Goal: Find specific page/section: Find specific page/section

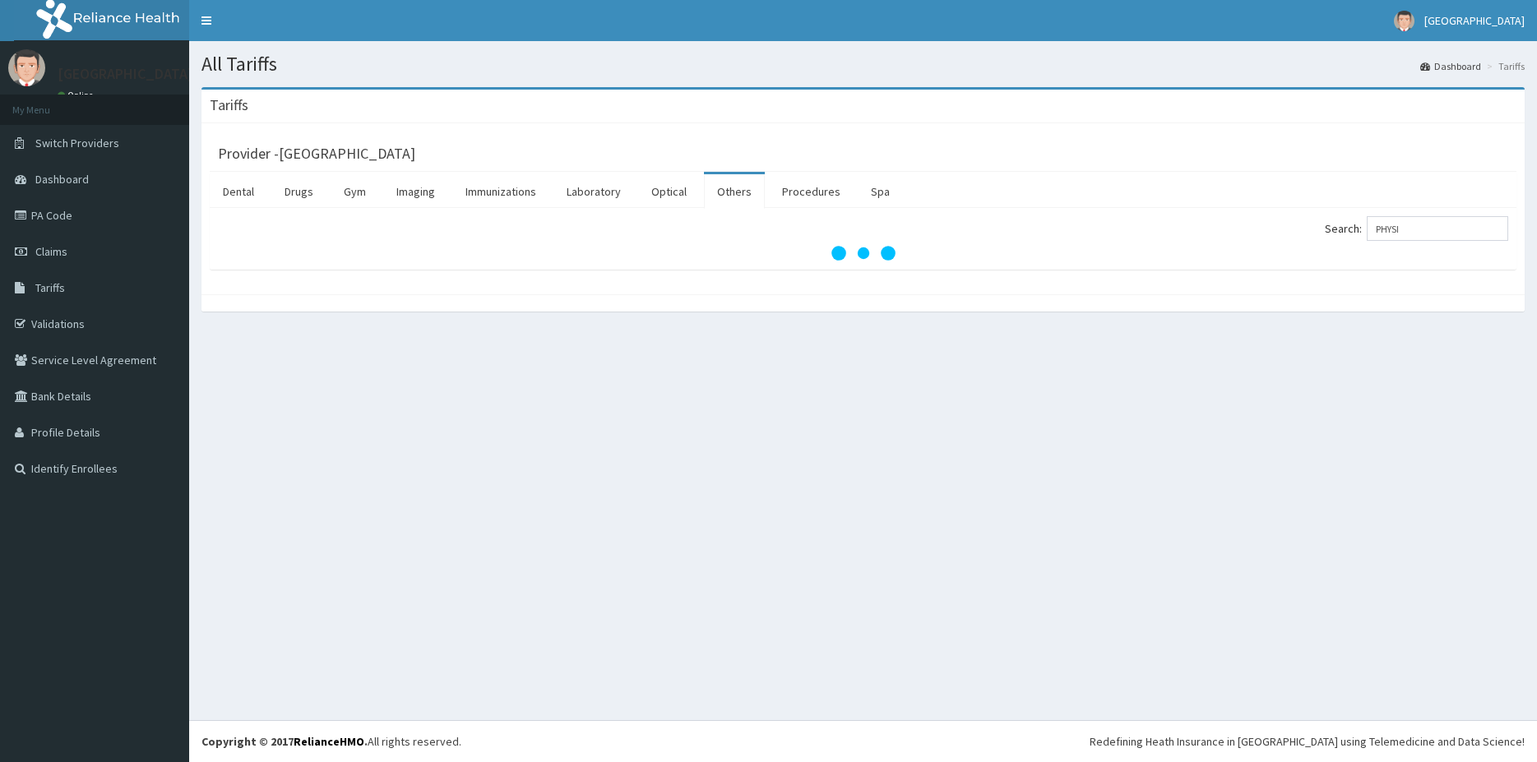
type input "PHYSI"
click at [842, 538] on div "All Tariffs Dashboard Tariffs Tariffs Provider - Cedar Care Hospital Dental Dru…" at bounding box center [862, 380] width 1347 height 679
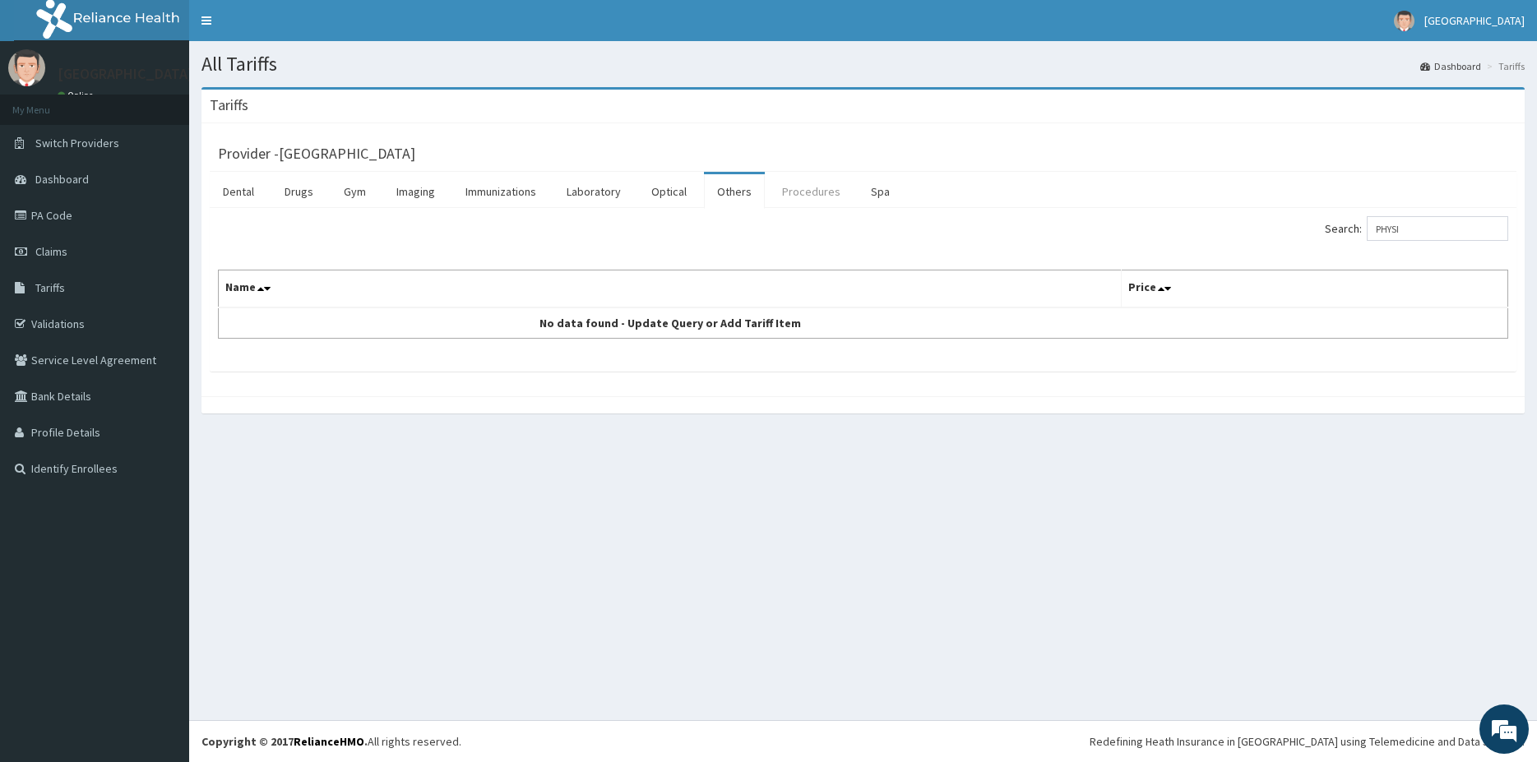
click at [826, 185] on link "Procedures" at bounding box center [811, 191] width 85 height 35
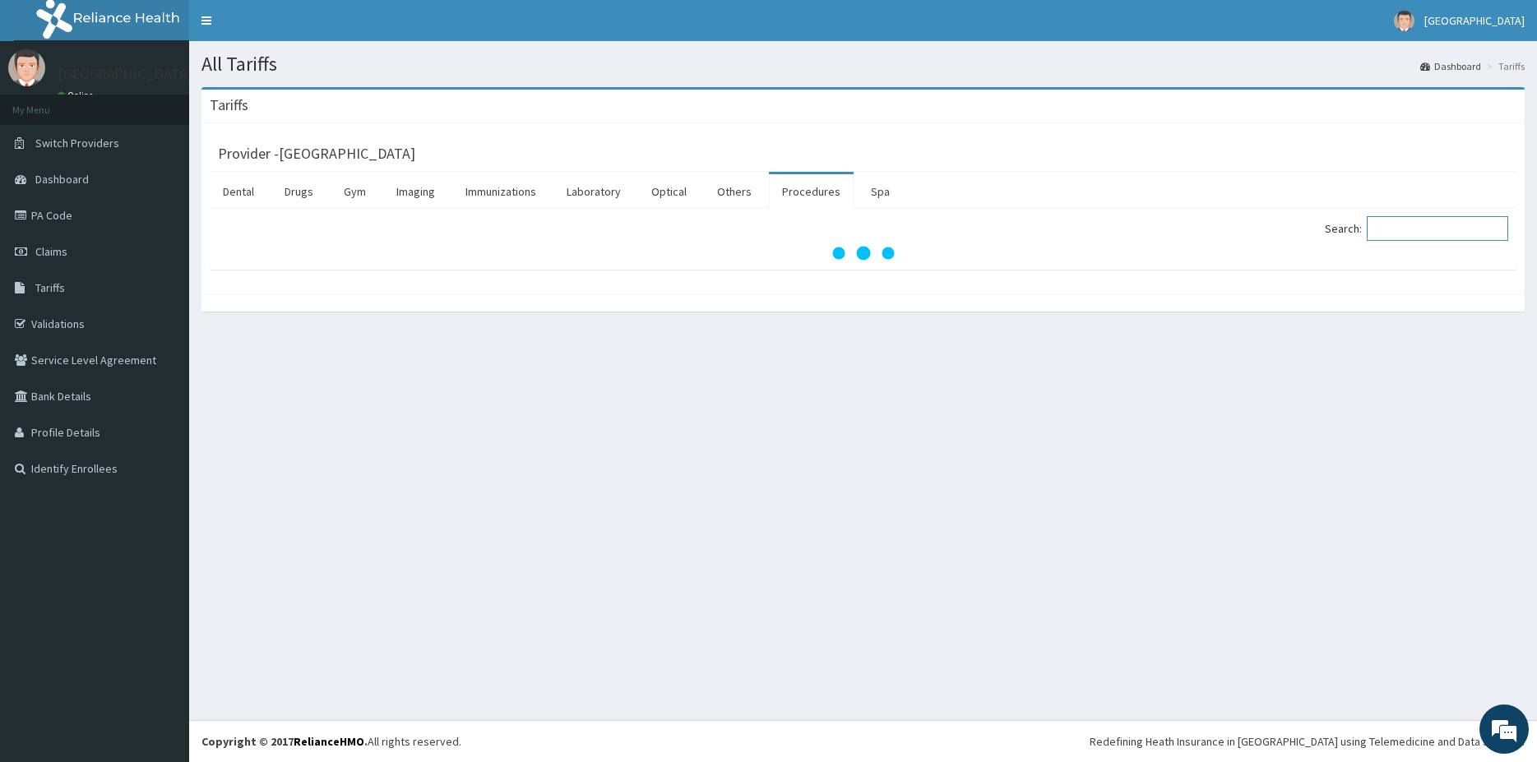
click at [1441, 227] on input "Search:" at bounding box center [1436, 228] width 141 height 25
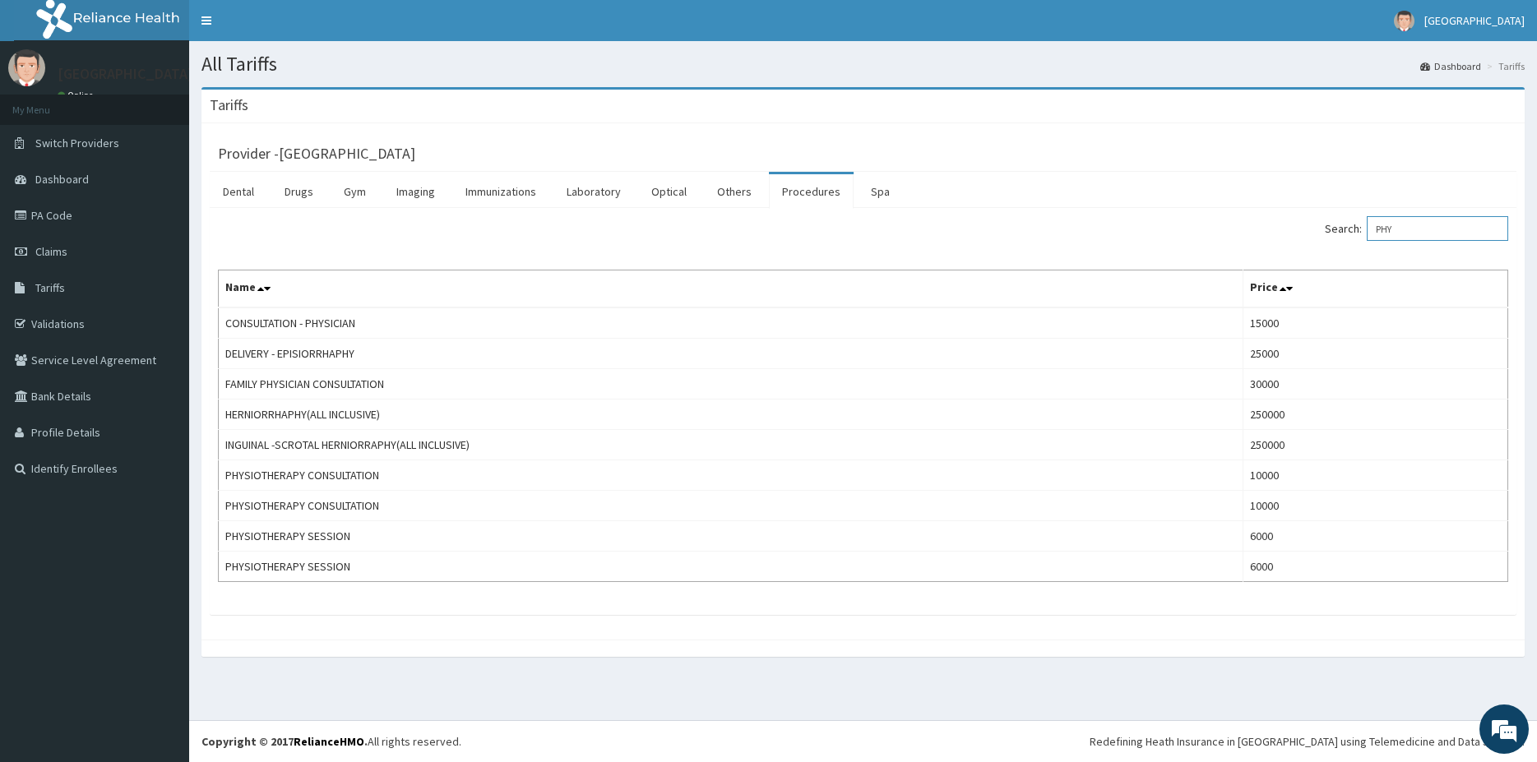
click at [1429, 228] on input "PHY" at bounding box center [1436, 228] width 141 height 25
type input "P"
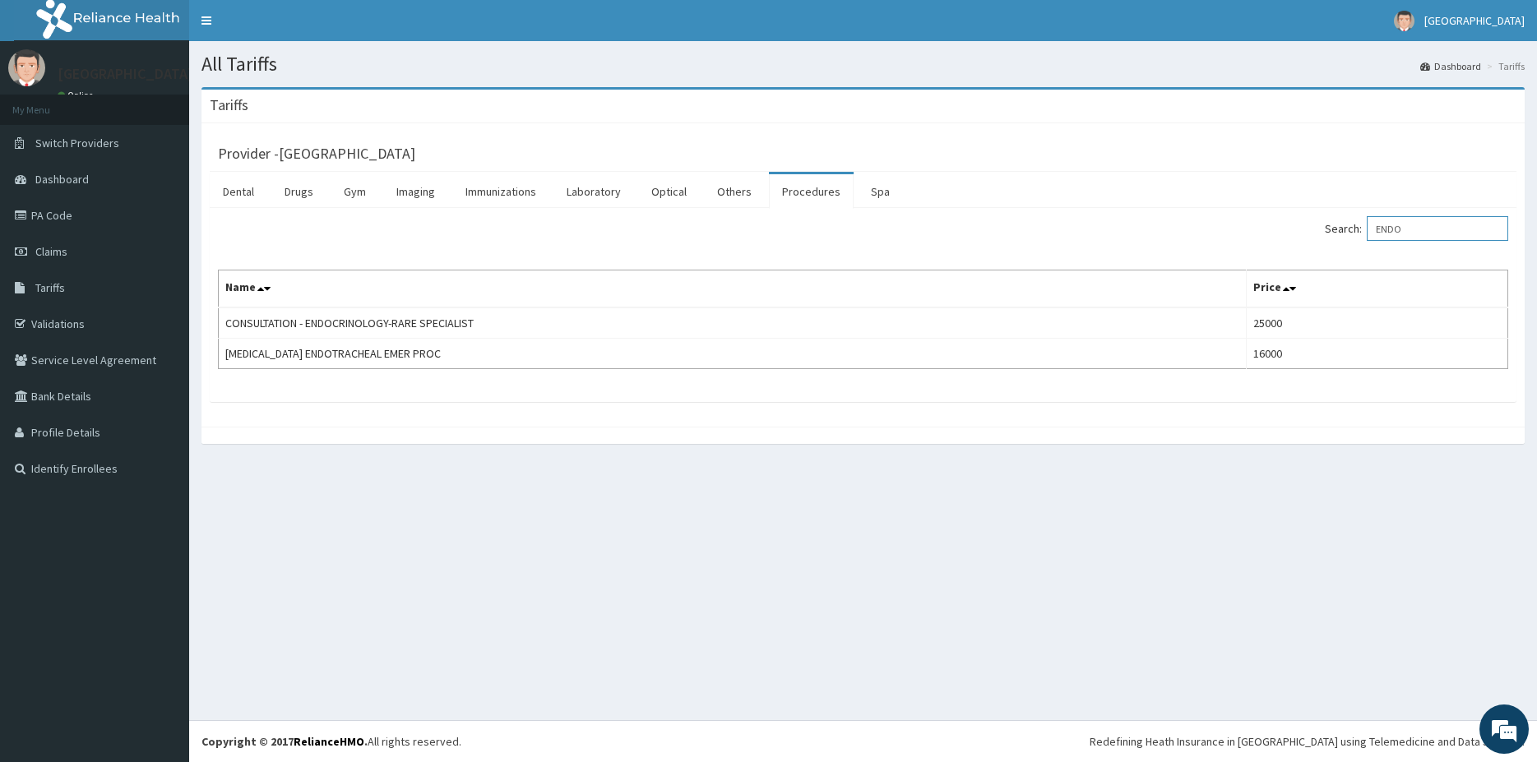
click at [1452, 229] on input "ENDO" at bounding box center [1436, 228] width 141 height 25
type input "E"
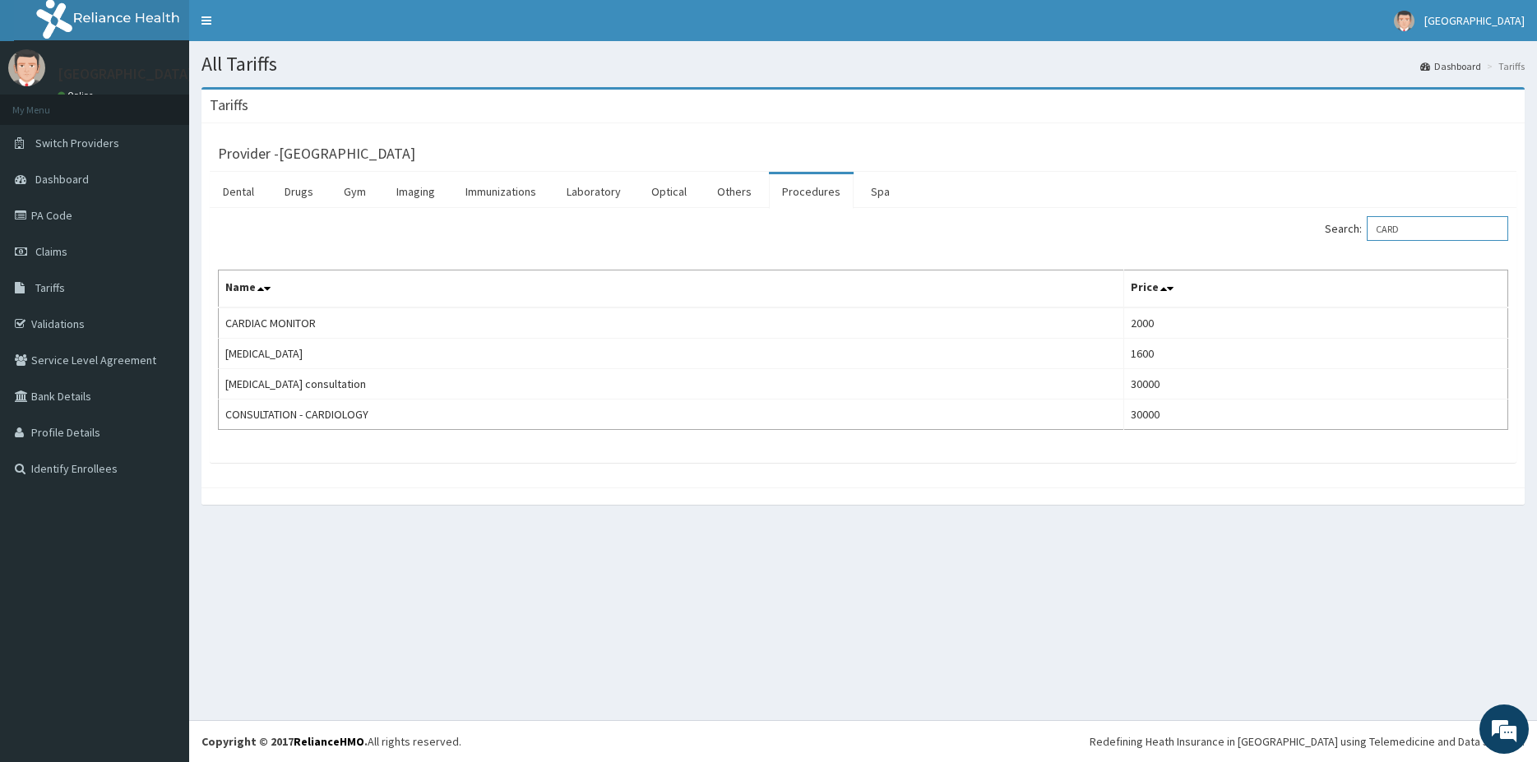
type input "CARD"
click at [207, 11] on link "Toggle navigation" at bounding box center [206, 20] width 35 height 41
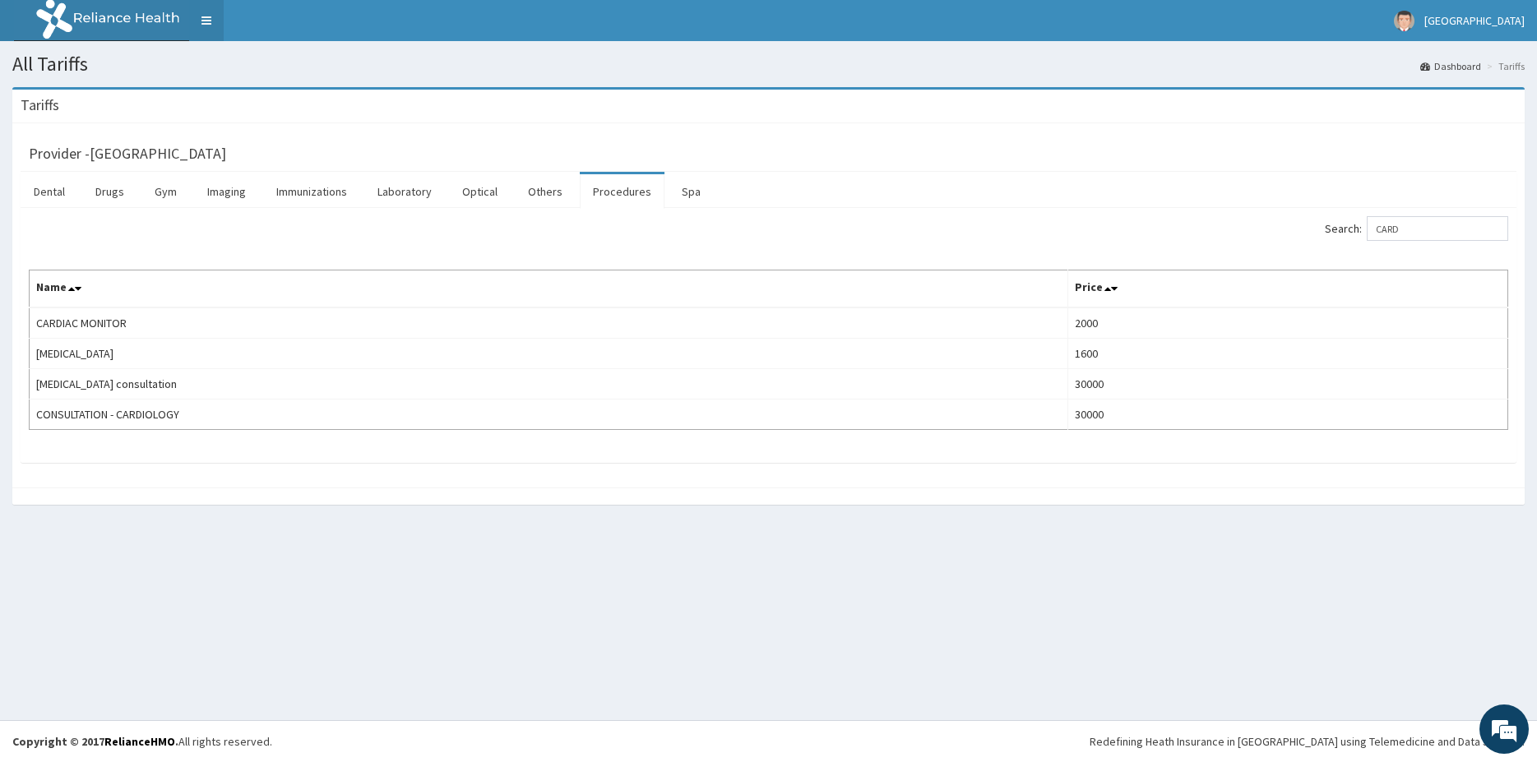
click at [201, 26] on link "Toggle navigation" at bounding box center [206, 20] width 35 height 41
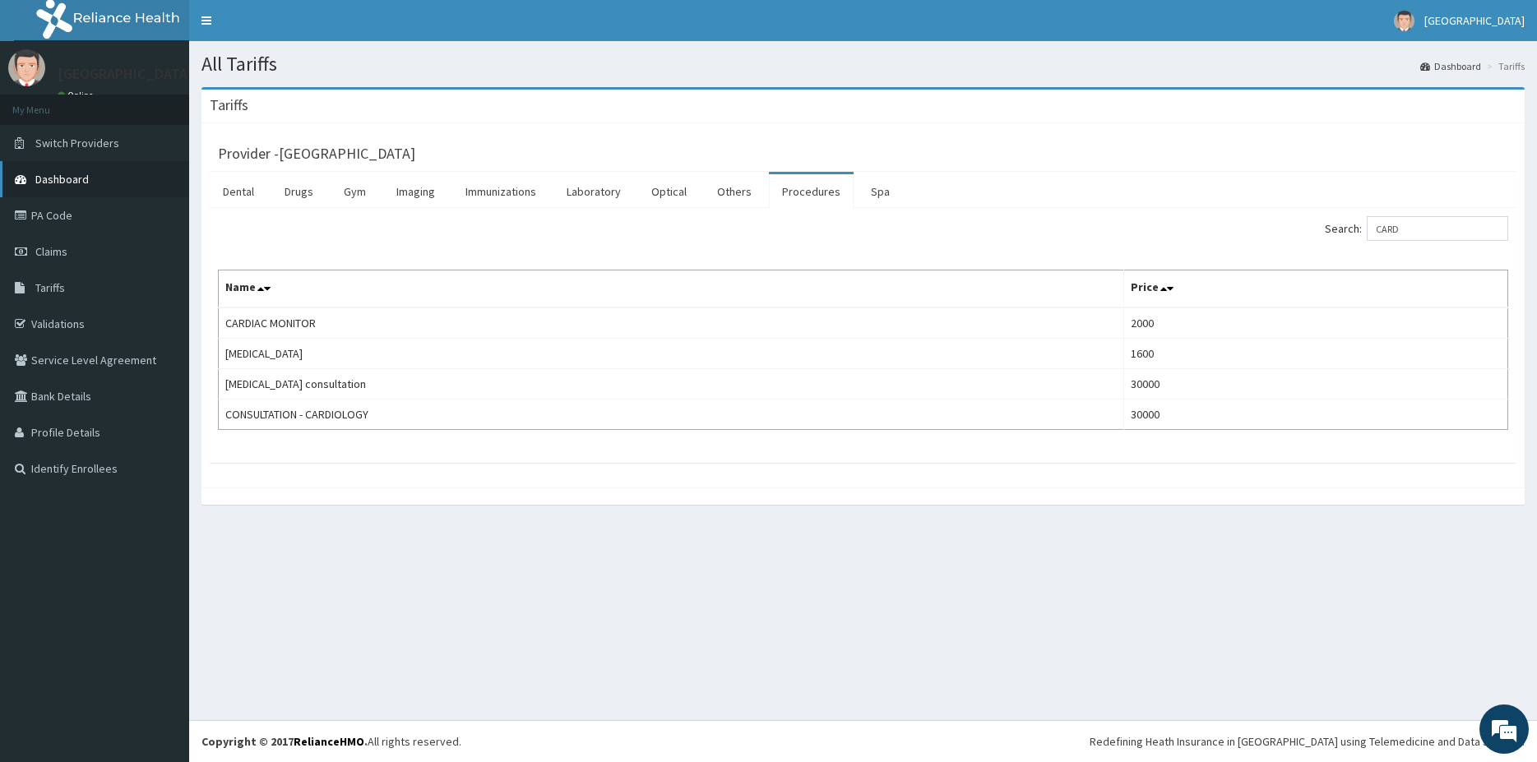
click at [11, 170] on link "Dashboard" at bounding box center [94, 179] width 189 height 36
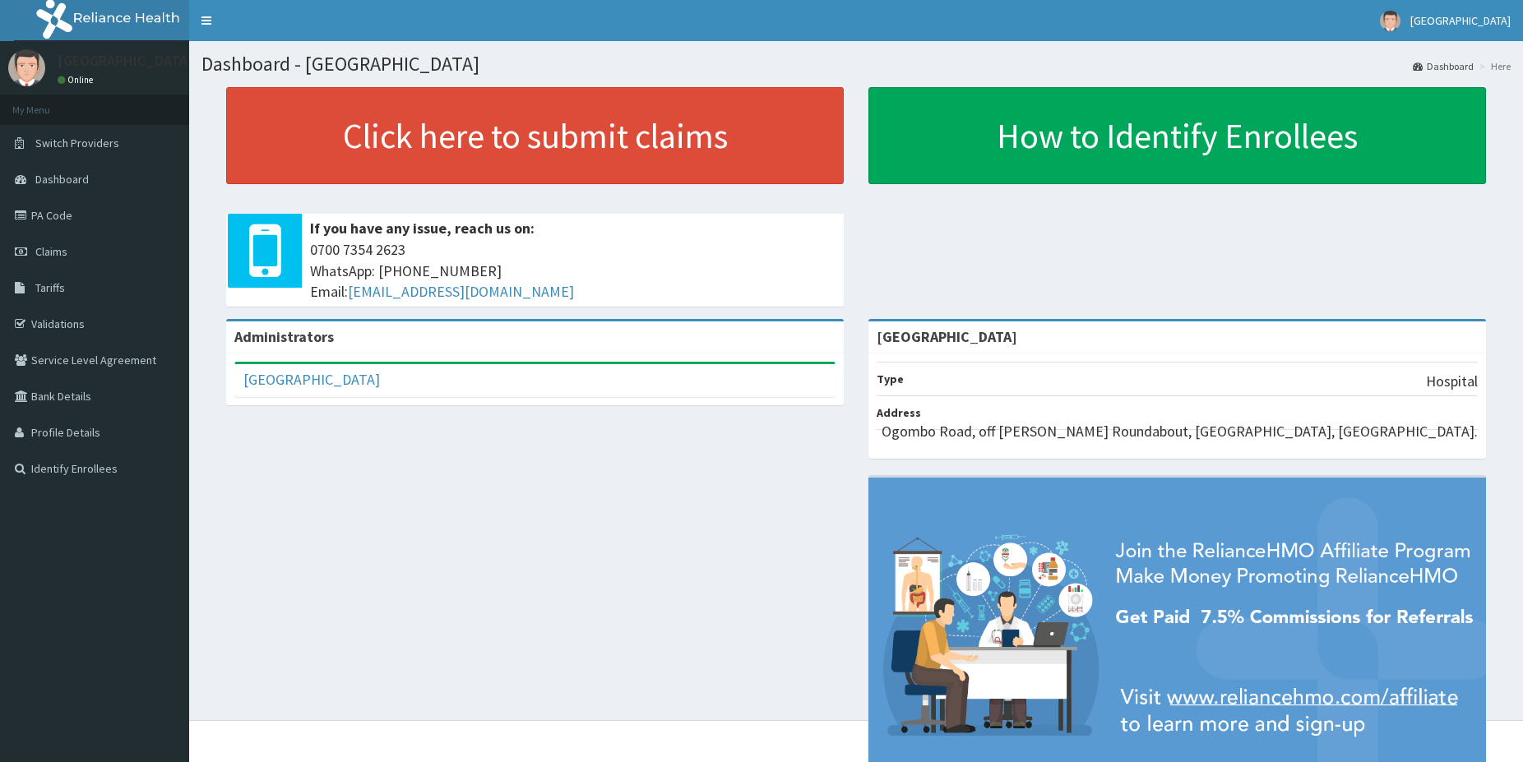
click at [68, 171] on link "Dashboard" at bounding box center [94, 179] width 189 height 36
click at [95, 322] on link "Validations" at bounding box center [94, 324] width 189 height 36
click at [52, 318] on link "Validations" at bounding box center [94, 324] width 189 height 36
